Goal: Task Accomplishment & Management: Use online tool/utility

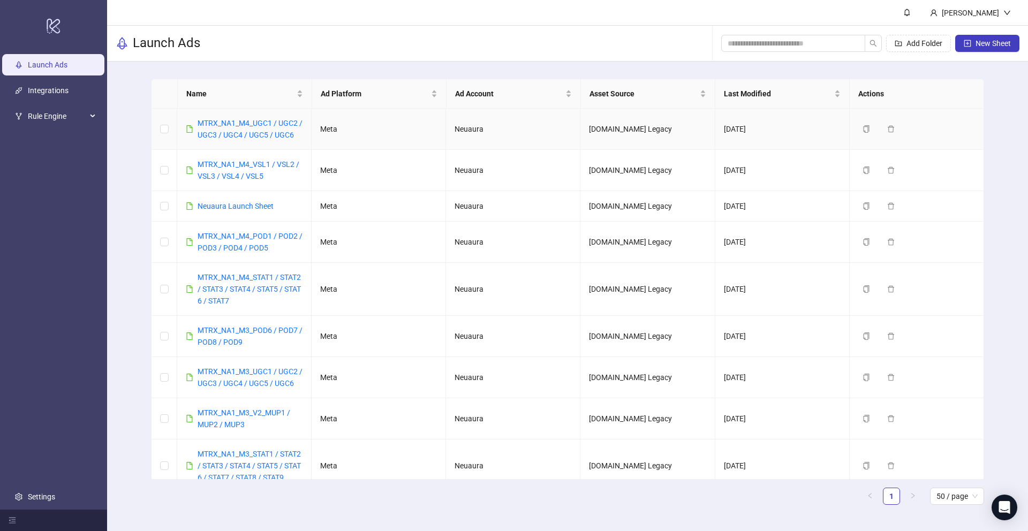
click at [249, 127] on div "MTRX_NA1_M4_UGC1 / UGC2 / UGC3 / UGC4 / UGC5 / UGC6" at bounding box center [250, 129] width 105 height 24
click at [253, 124] on link "MTRX_NA1_M4_UGC1 / UGC2 / UGC3 / UGC4 / UGC5 / UGC6" at bounding box center [250, 129] width 105 height 20
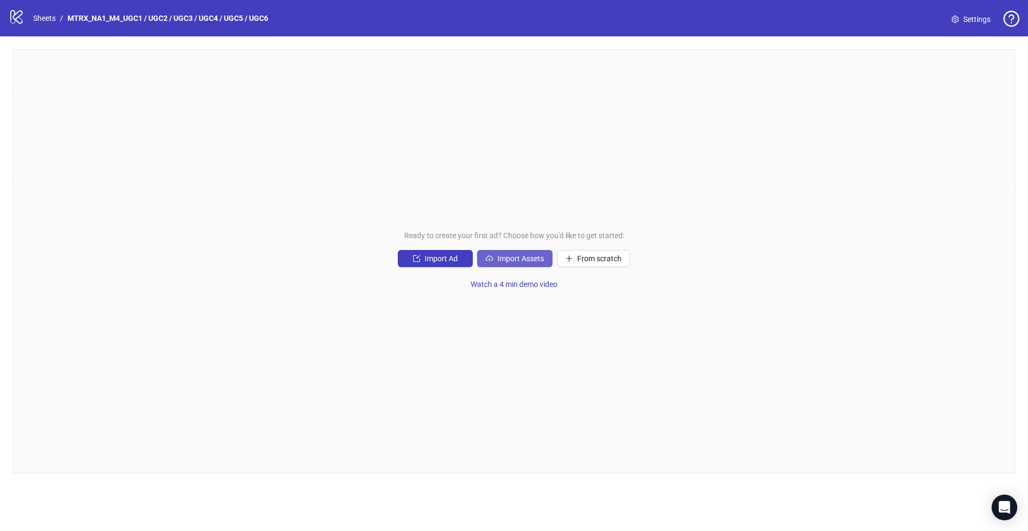
click at [493, 258] on button "Import Assets" at bounding box center [515, 258] width 76 height 17
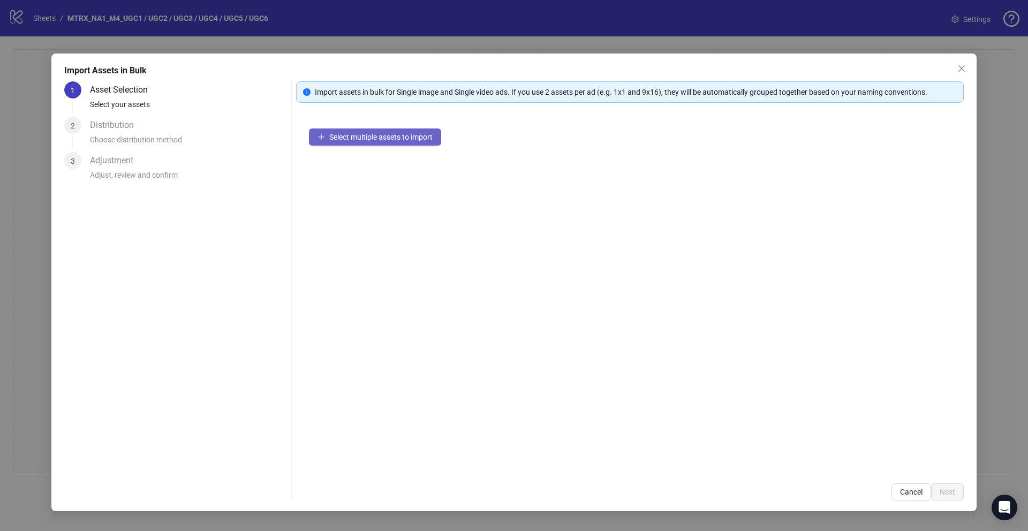
click at [368, 144] on button "Select multiple assets to import" at bounding box center [375, 137] width 132 height 17
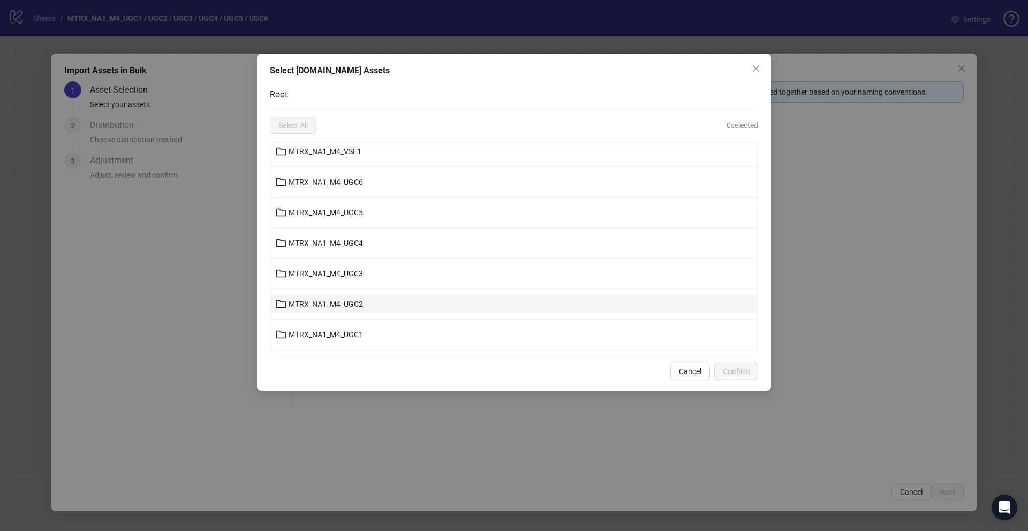
scroll to position [162, 0]
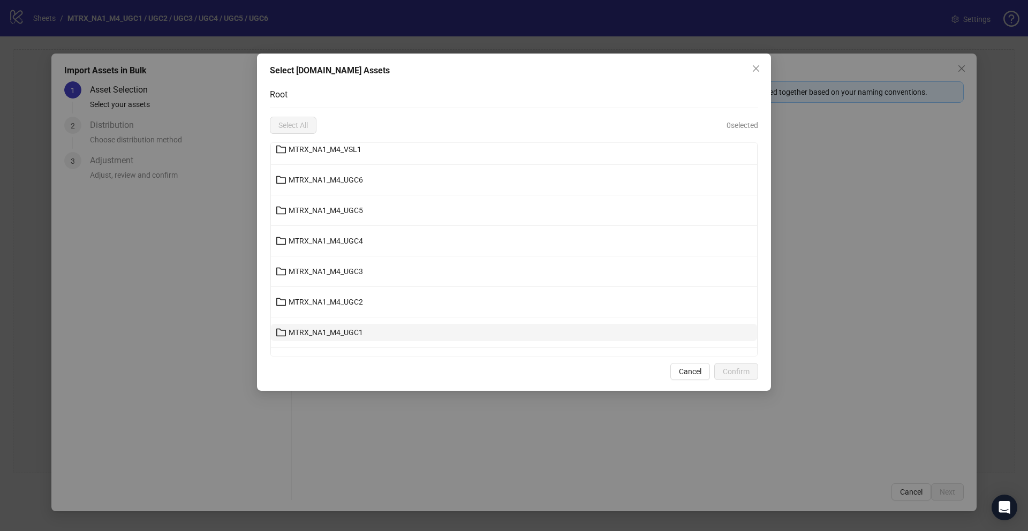
click at [366, 337] on button "MTRX_NA1_M4_UGC1" at bounding box center [514, 332] width 486 height 17
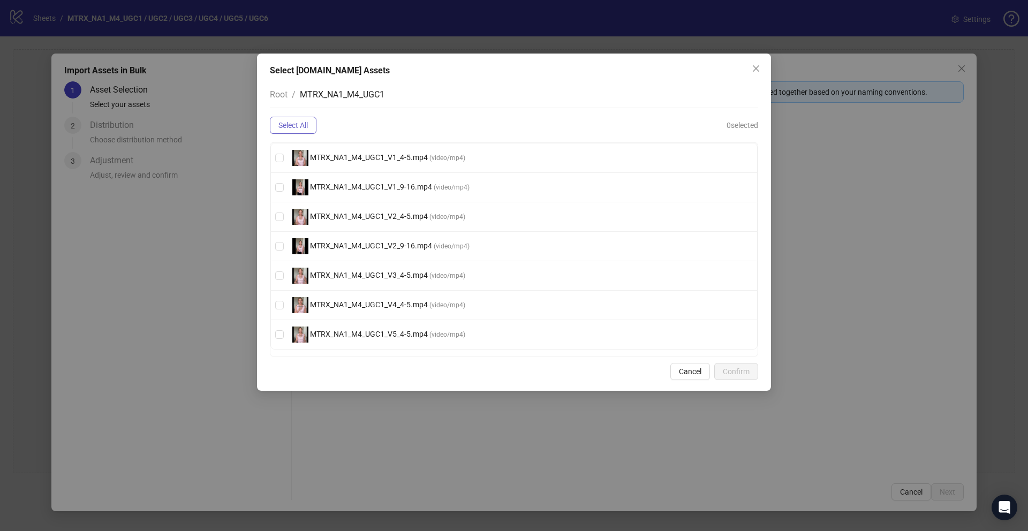
click at [299, 124] on span "Select All" at bounding box center [292, 125] width 29 height 9
click at [744, 378] on button "Confirm" at bounding box center [736, 371] width 44 height 17
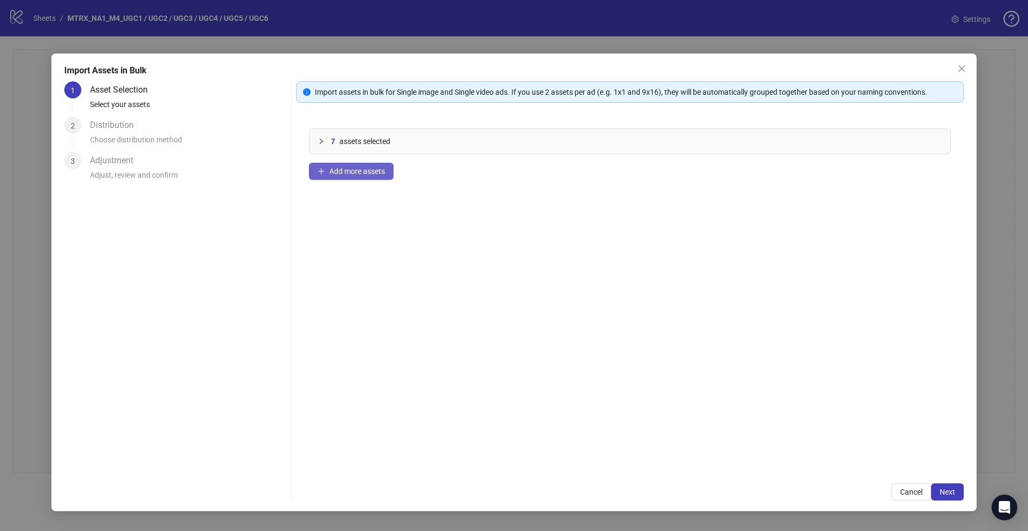
click at [380, 172] on span "Add more assets" at bounding box center [357, 171] width 56 height 9
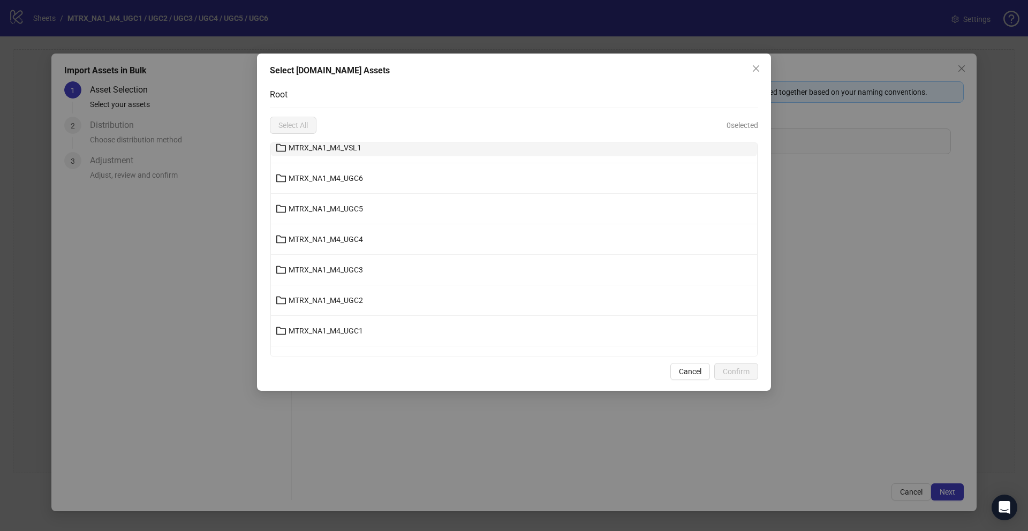
scroll to position [174, 0]
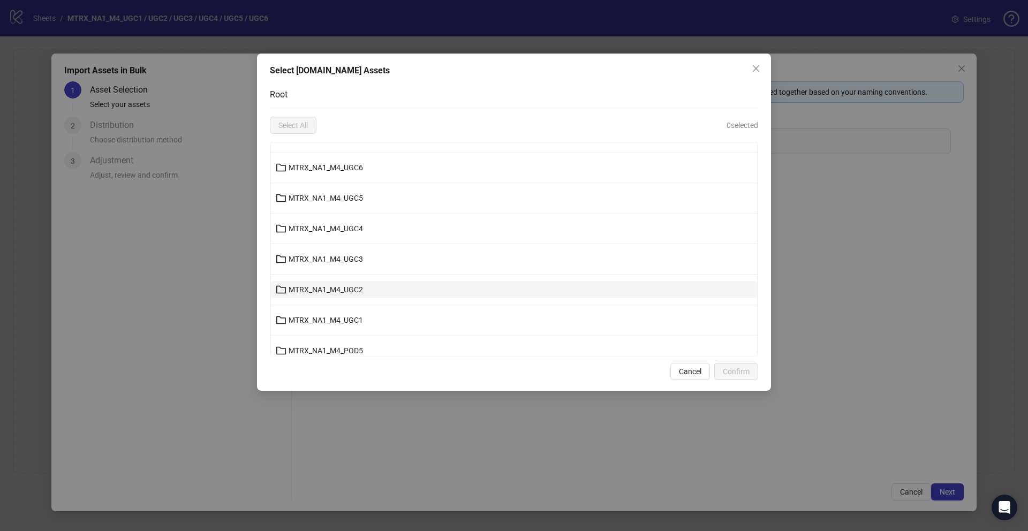
click at [375, 283] on button "MTRX_NA1_M4_UGC2" at bounding box center [514, 289] width 486 height 17
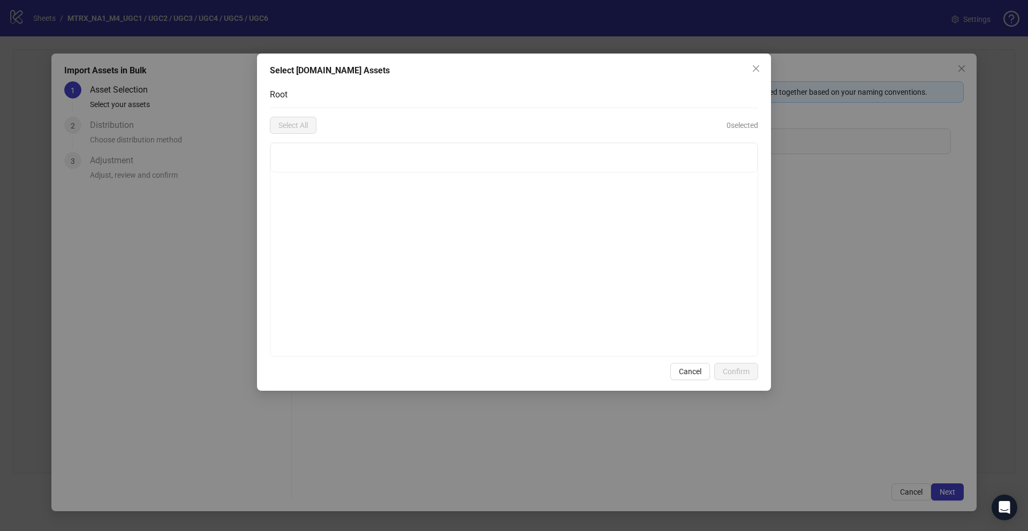
scroll to position [0, 0]
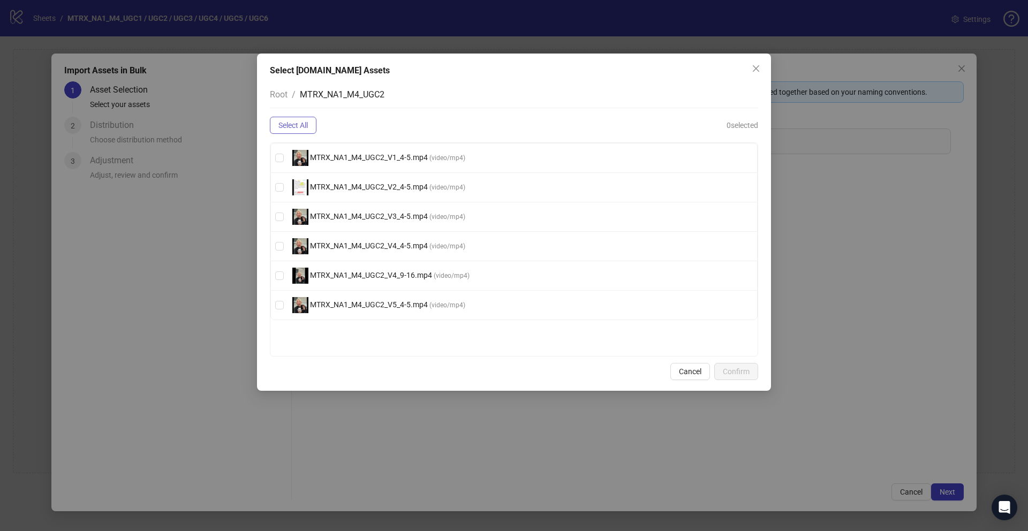
click at [285, 129] on span "Select All" at bounding box center [292, 125] width 29 height 9
click at [725, 377] on button "Confirm" at bounding box center [736, 371] width 44 height 17
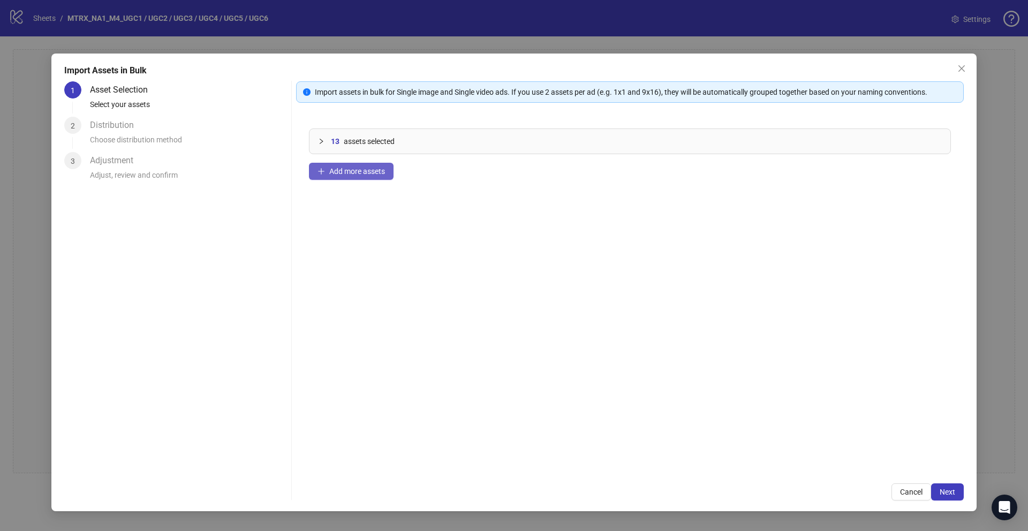
click at [377, 170] on span "Add more assets" at bounding box center [357, 171] width 56 height 9
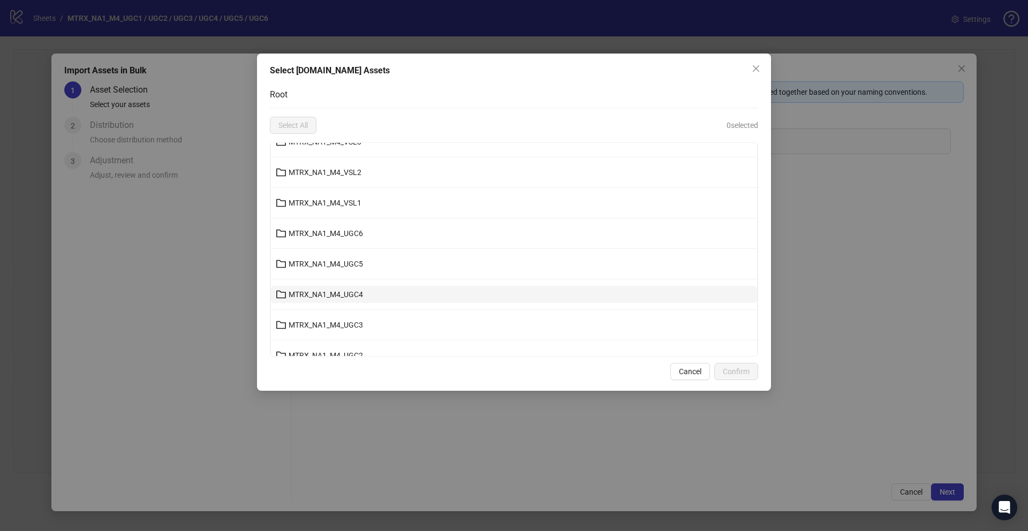
scroll to position [109, 0]
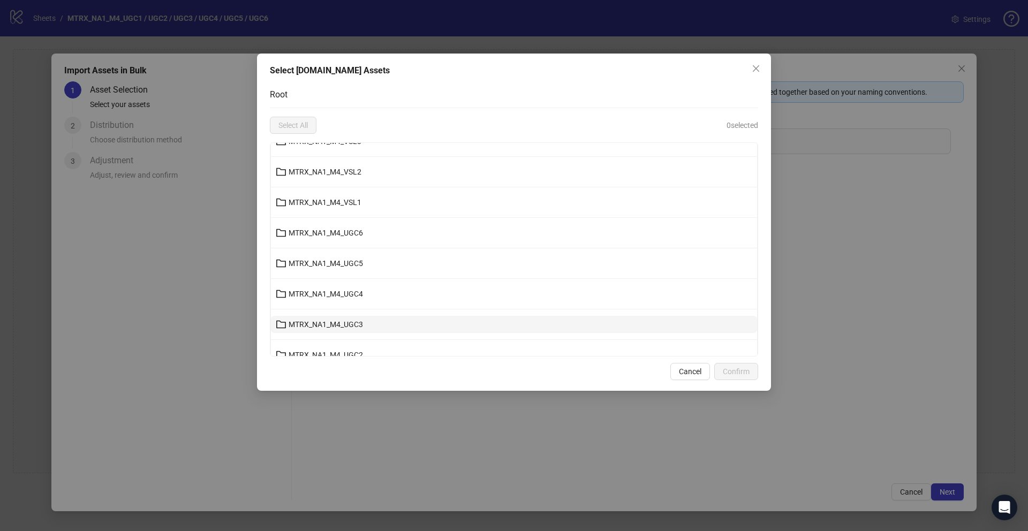
click at [342, 321] on span "MTRX_NA1_M4_UGC3" at bounding box center [326, 324] width 74 height 9
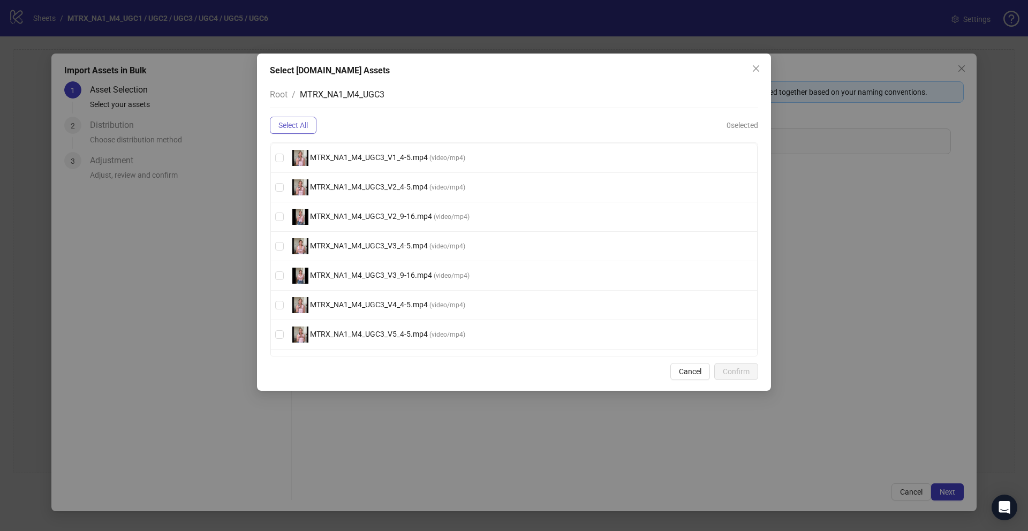
click at [293, 127] on span "Select All" at bounding box center [292, 125] width 29 height 9
click at [745, 369] on span "Confirm" at bounding box center [736, 371] width 27 height 9
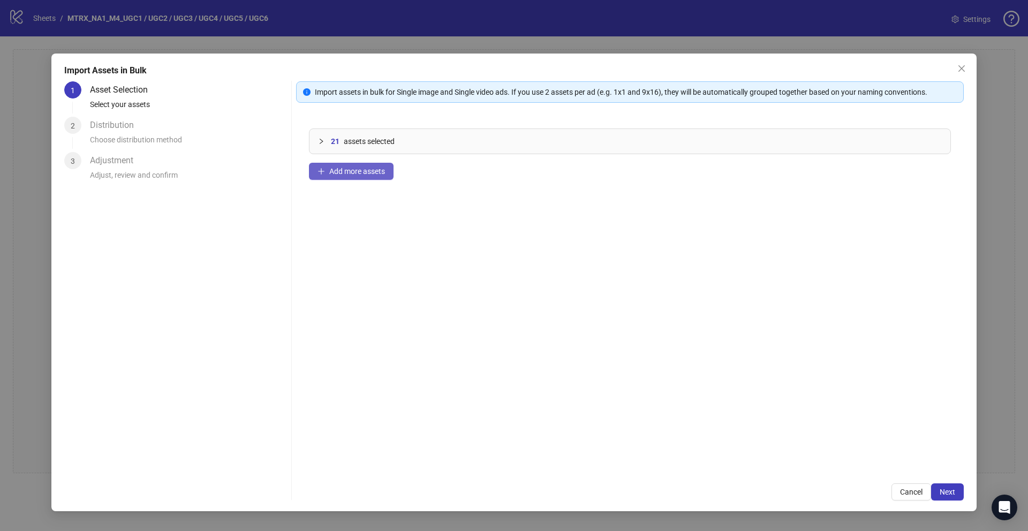
click at [345, 172] on span "Add more assets" at bounding box center [357, 171] width 56 height 9
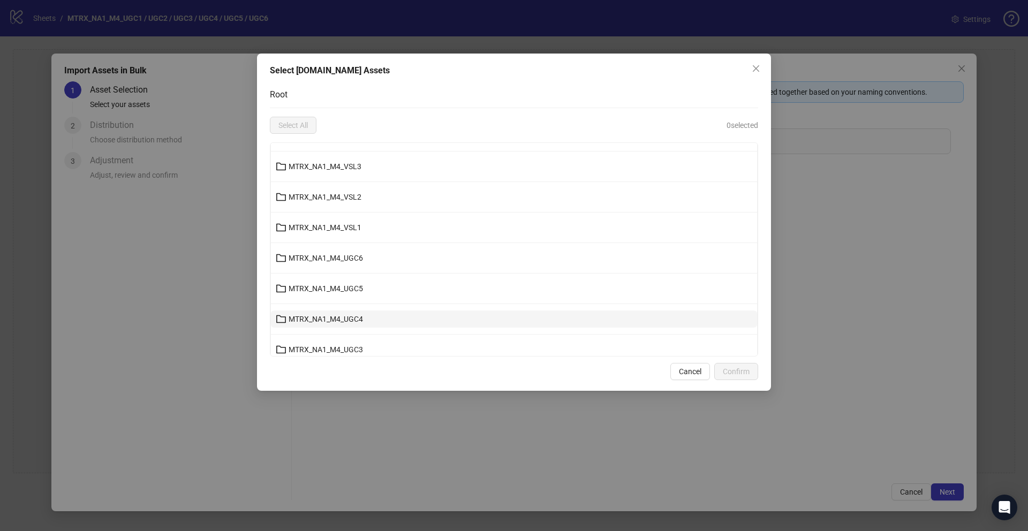
scroll to position [101, 0]
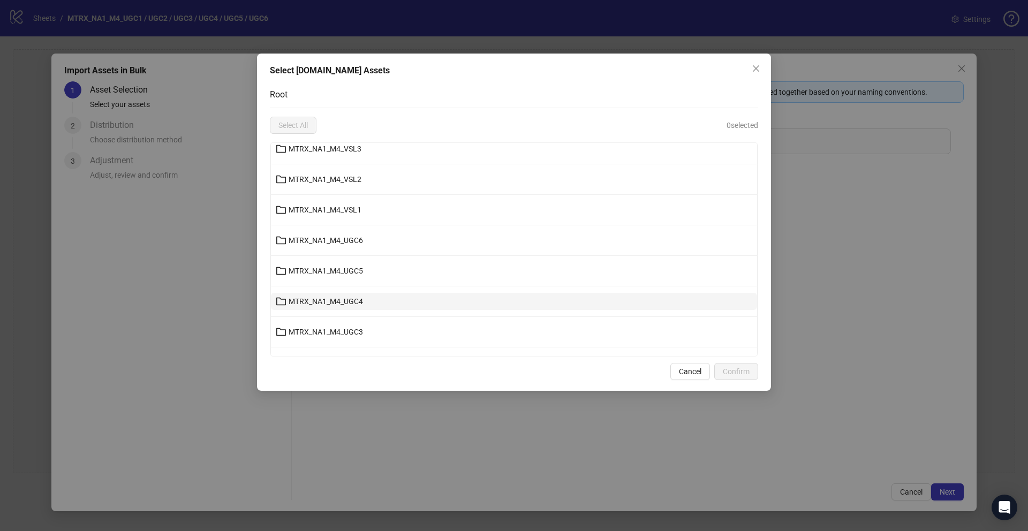
click at [356, 304] on span "MTRX_NA1_M4_UGC4" at bounding box center [326, 301] width 74 height 9
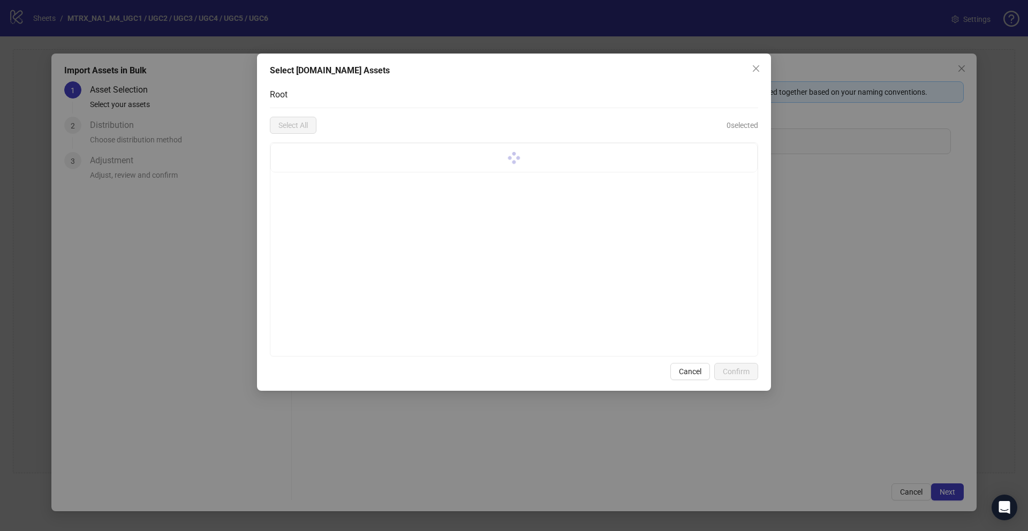
scroll to position [0, 0]
click at [686, 370] on span "Cancel" at bounding box center [690, 371] width 22 height 9
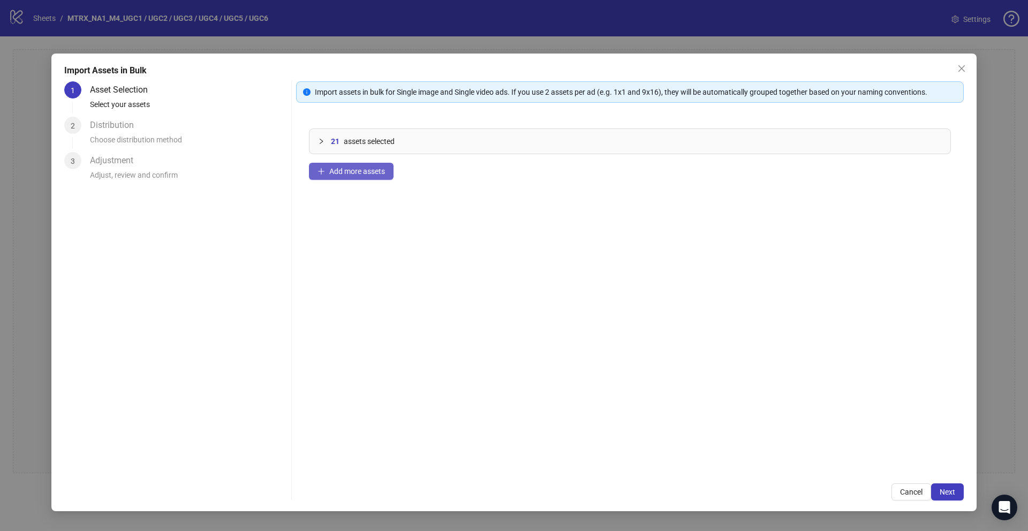
click at [353, 165] on button "Add more assets" at bounding box center [351, 171] width 85 height 17
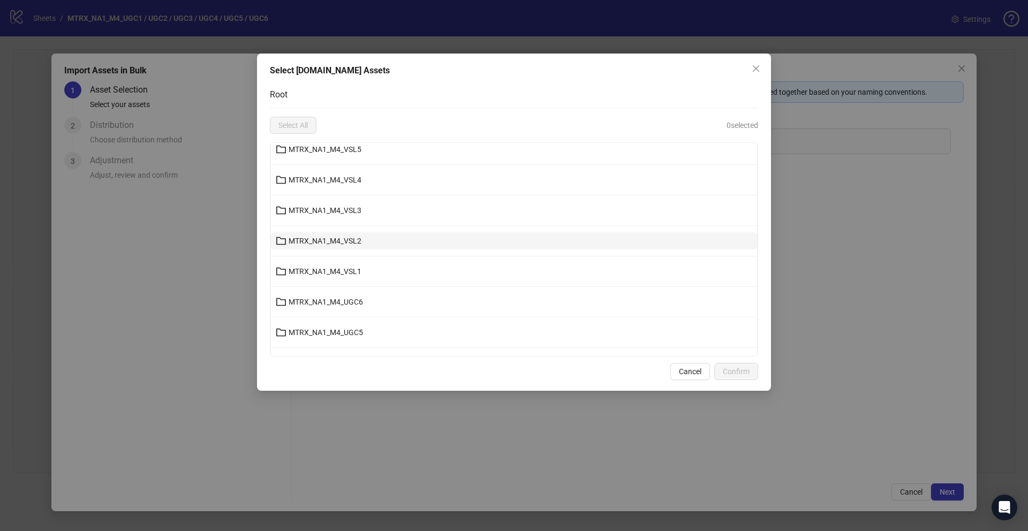
scroll to position [94, 0]
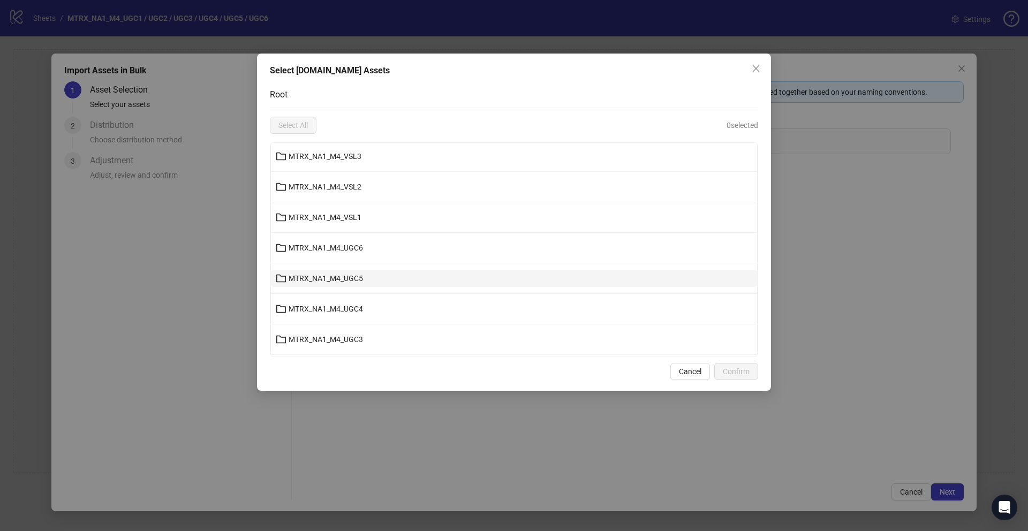
click at [364, 276] on button "MTRX_NA1_M4_UGC5" at bounding box center [514, 278] width 486 height 17
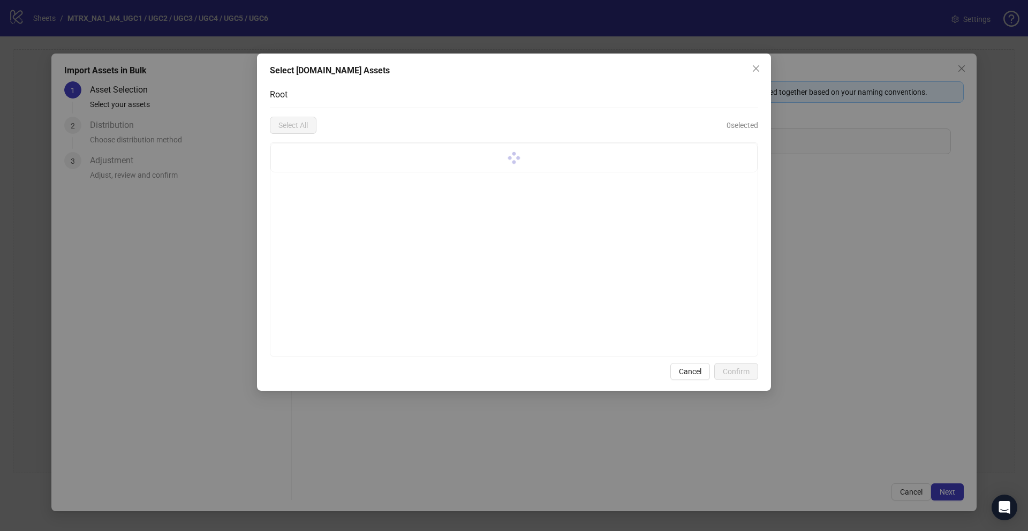
scroll to position [0, 0]
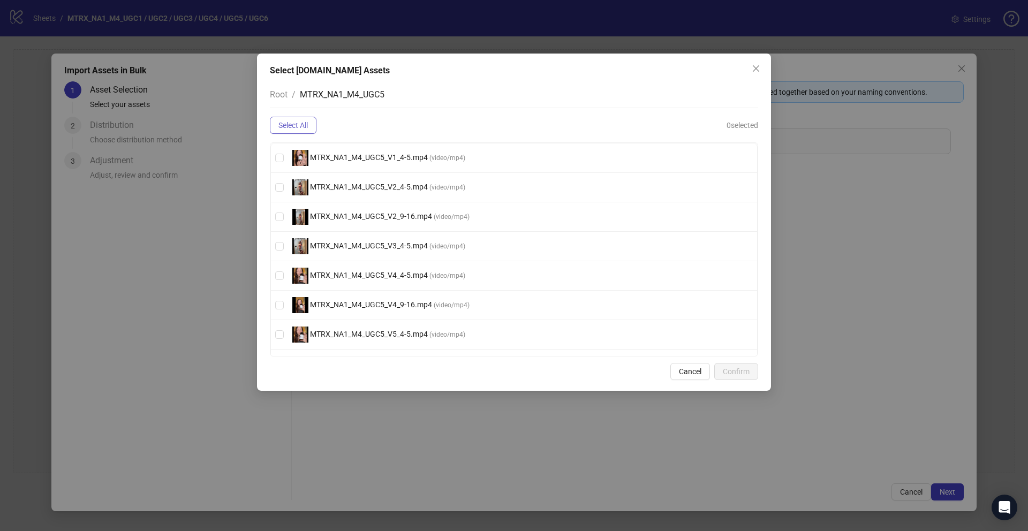
click at [297, 129] on span "Select All" at bounding box center [292, 125] width 29 height 9
click at [722, 367] on button "Confirm" at bounding box center [736, 371] width 44 height 17
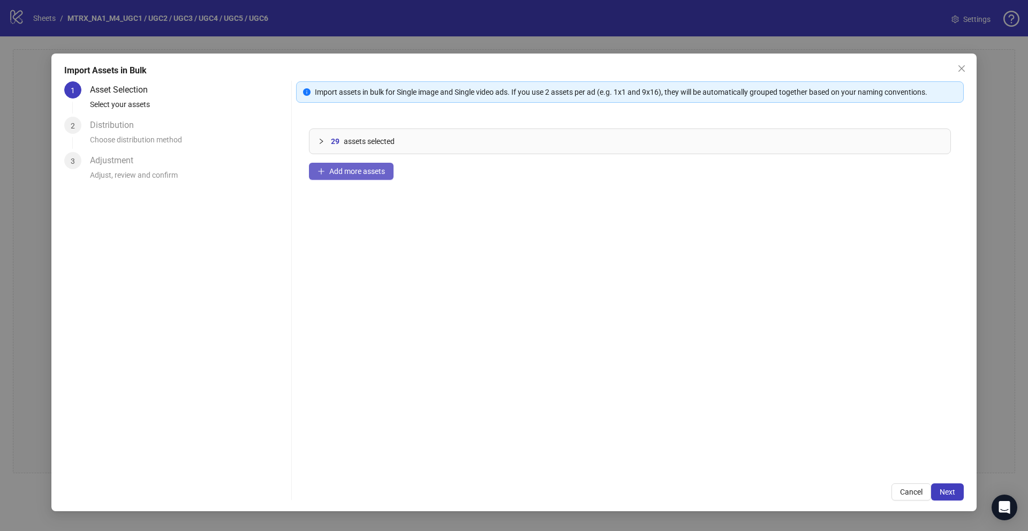
click at [368, 168] on span "Add more assets" at bounding box center [357, 171] width 56 height 9
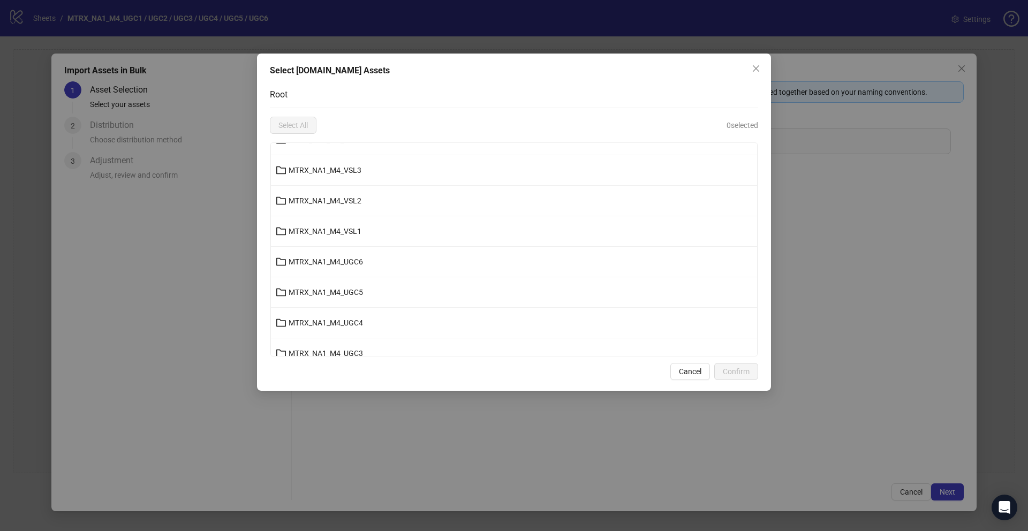
scroll to position [82, 0]
click at [356, 251] on button "MTRX_NA1_M4_UGC6" at bounding box center [514, 259] width 486 height 17
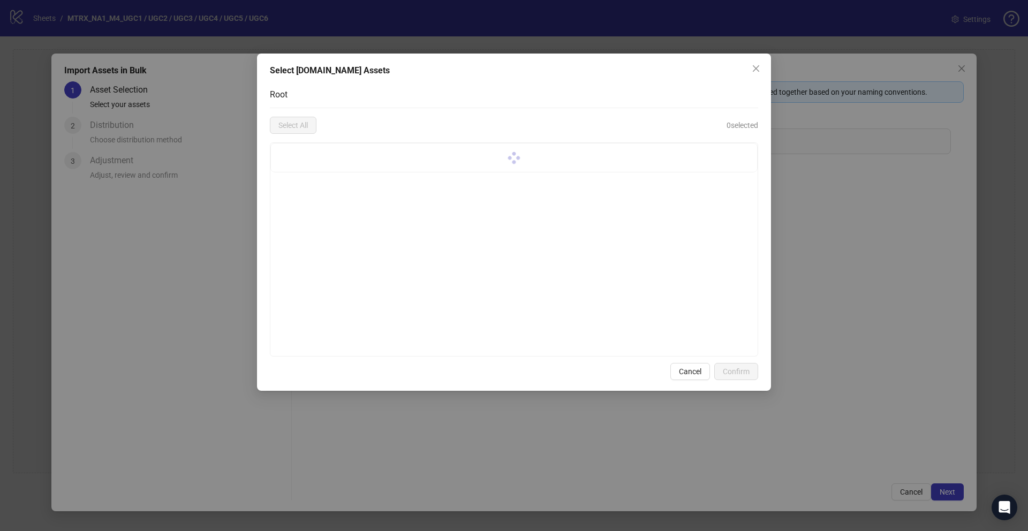
scroll to position [0, 0]
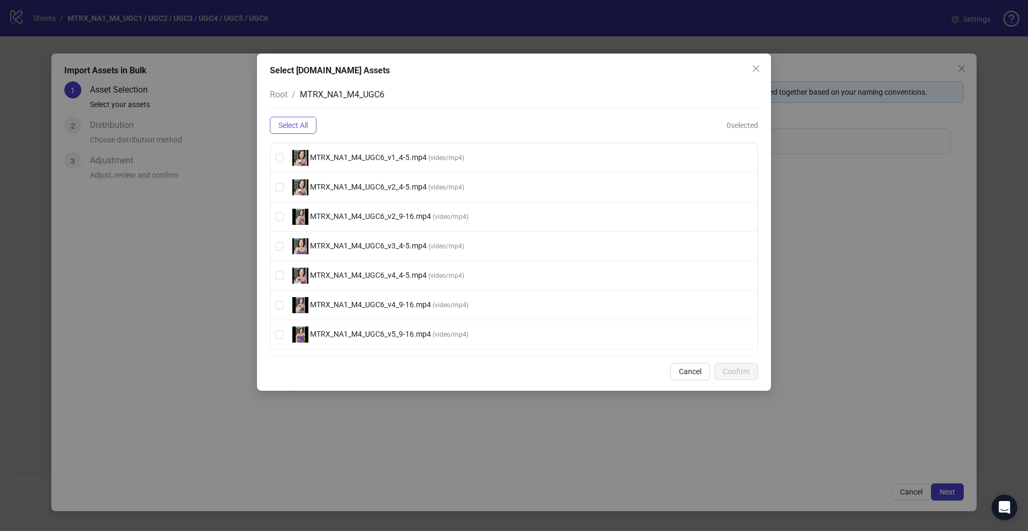
click at [294, 126] on span "Select All" at bounding box center [292, 125] width 29 height 9
click at [736, 379] on button "Confirm" at bounding box center [736, 371] width 44 height 17
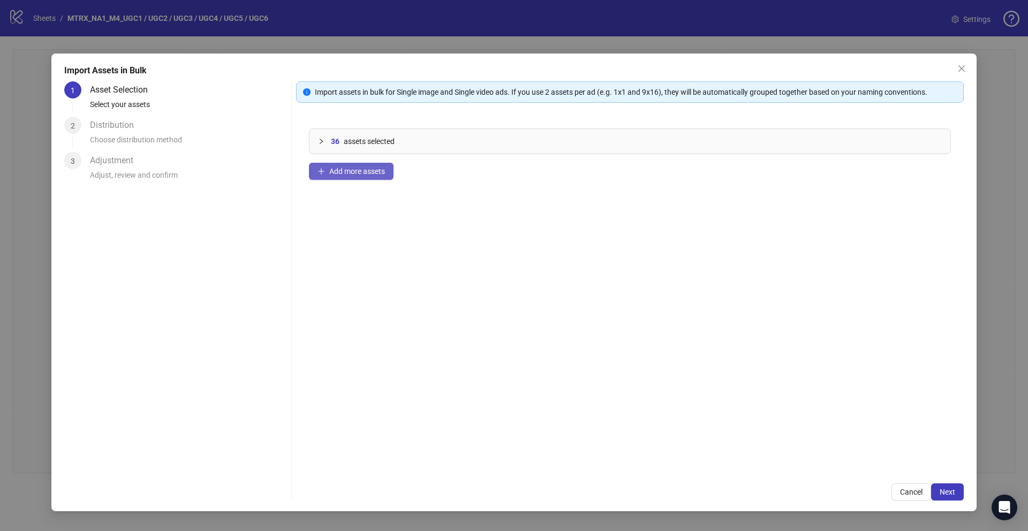
click at [359, 172] on span "Add more assets" at bounding box center [357, 171] width 56 height 9
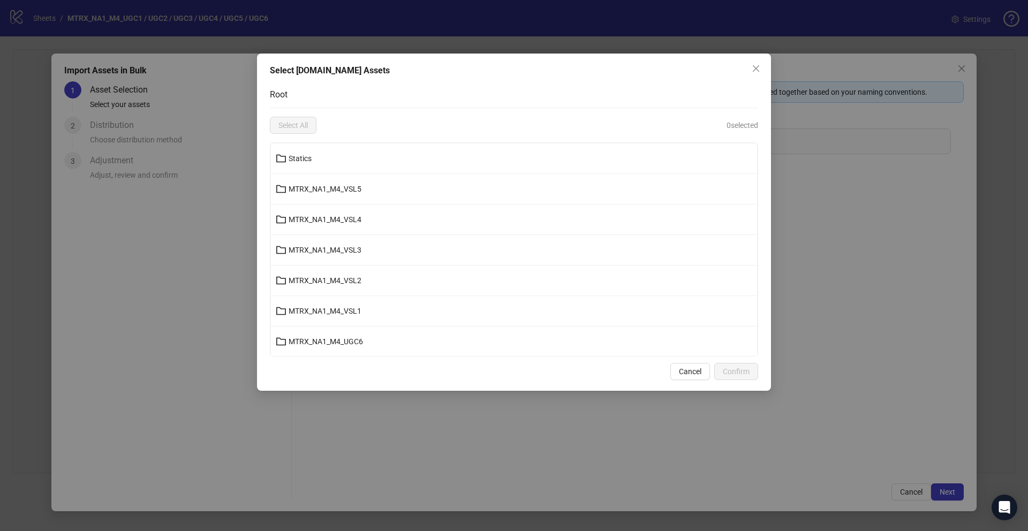
click at [359, 172] on li "Statics" at bounding box center [514, 159] width 486 height 31
click at [756, 63] on button "Close" at bounding box center [756, 68] width 17 height 17
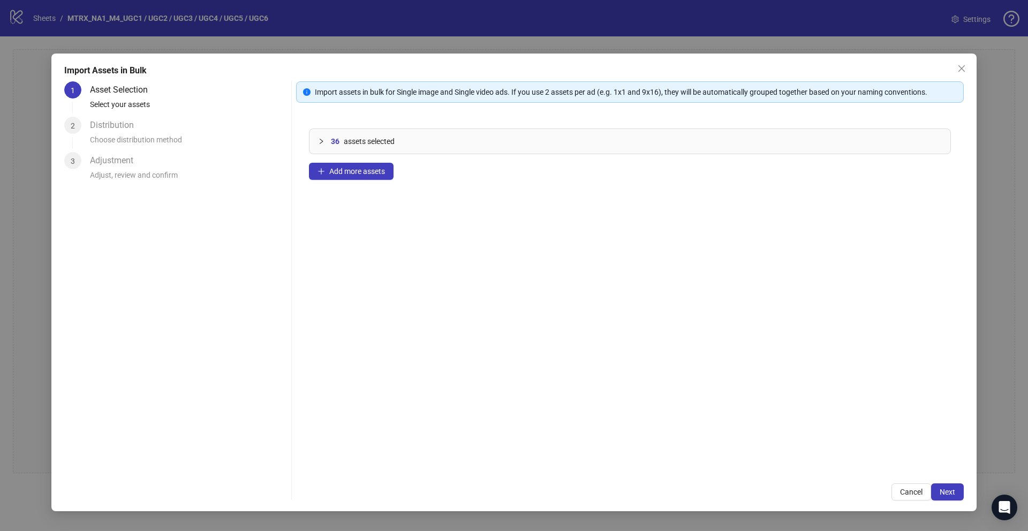
click at [326, 141] on div at bounding box center [324, 141] width 13 height 12
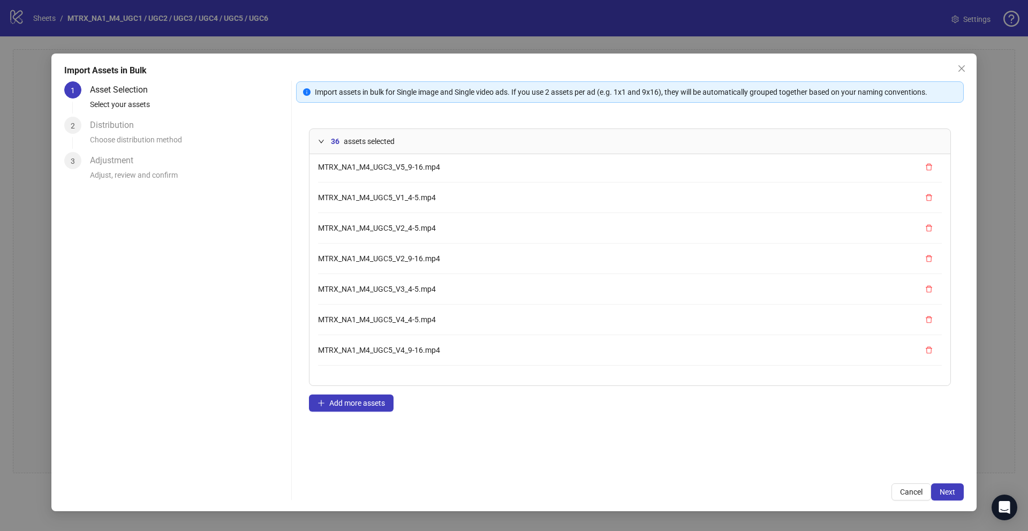
scroll to position [616, 0]
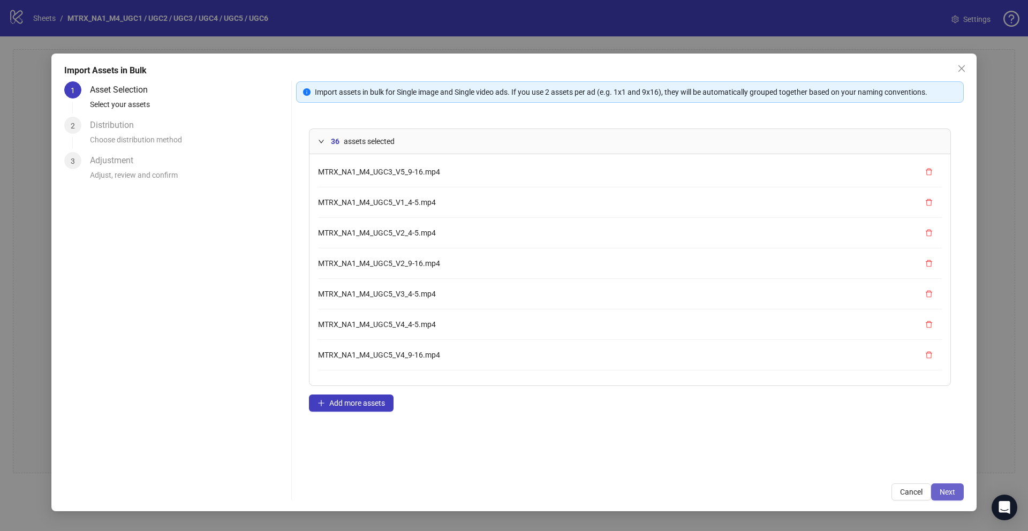
click at [942, 489] on span "Next" at bounding box center [948, 492] width 16 height 9
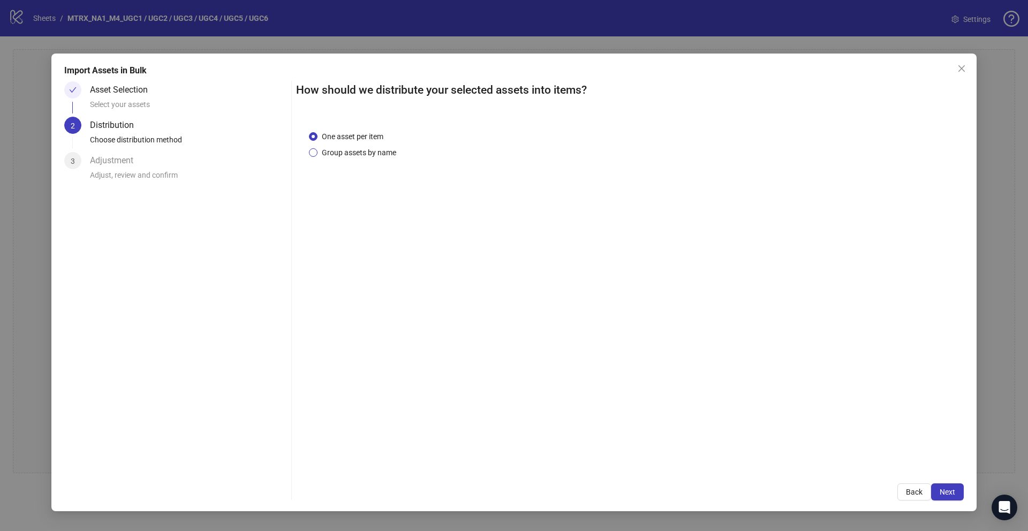
click at [348, 156] on span "Group assets by name" at bounding box center [359, 153] width 83 height 12
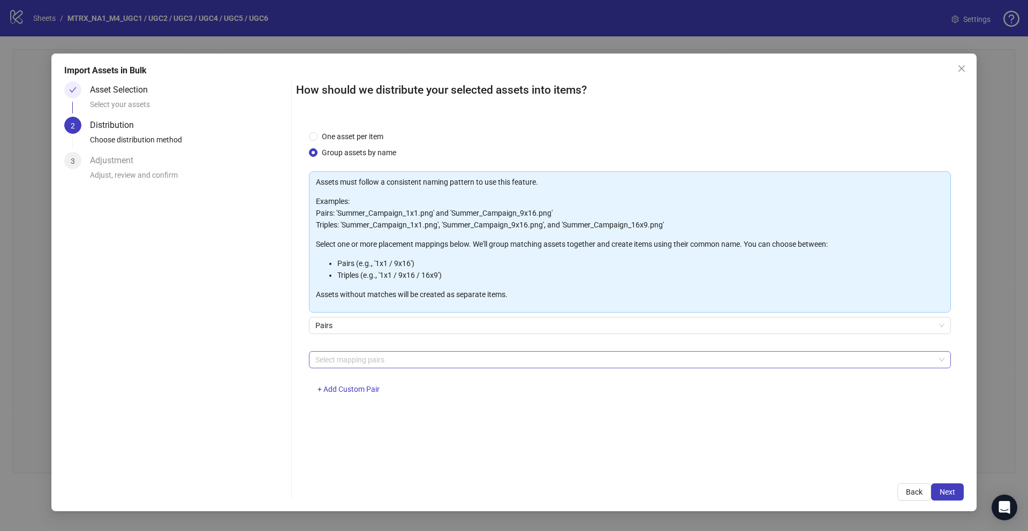
click at [400, 355] on div at bounding box center [624, 359] width 627 height 15
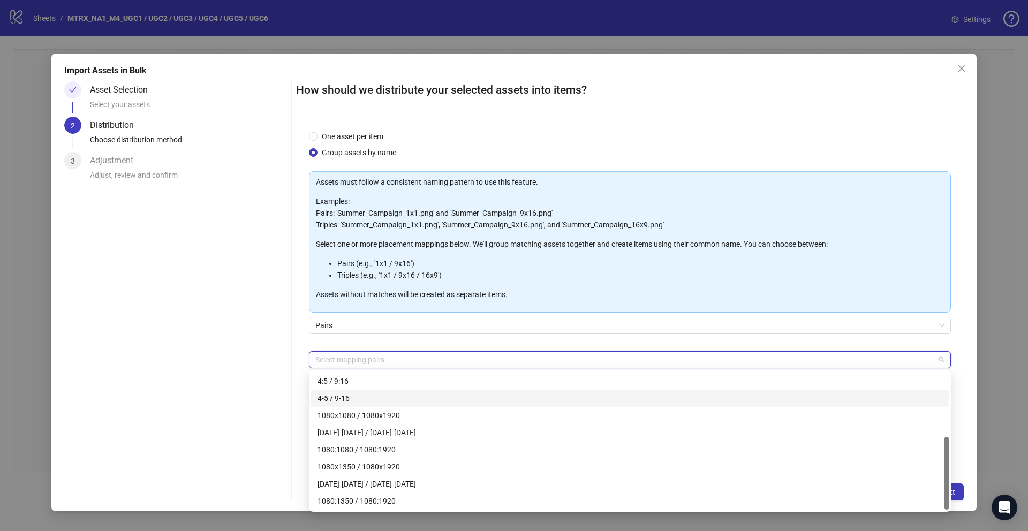
click at [372, 400] on div "4-5 / 9-16" at bounding box center [630, 399] width 625 height 12
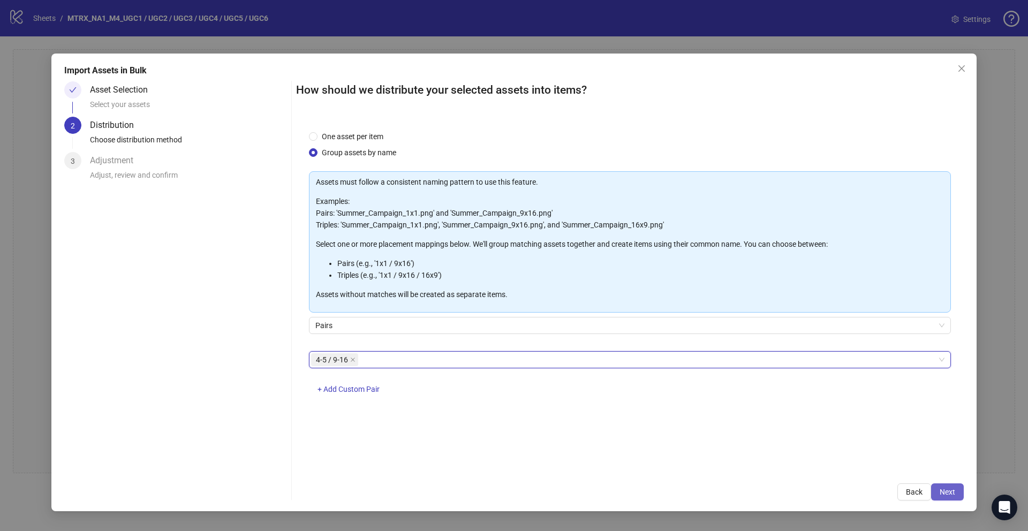
click at [952, 498] on button "Next" at bounding box center [947, 492] width 33 height 17
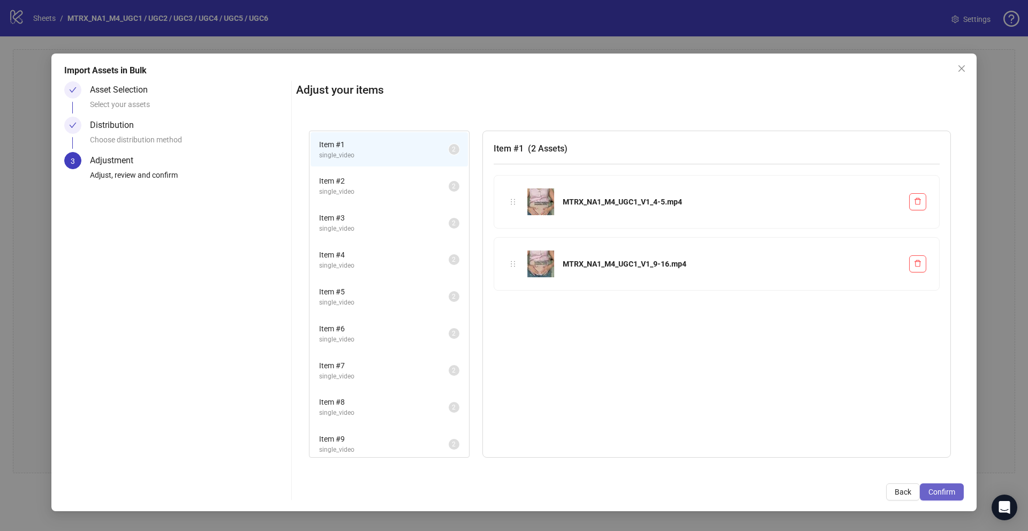
click at [949, 491] on span "Confirm" at bounding box center [942, 492] width 27 height 9
